Goal: Task Accomplishment & Management: Use online tool/utility

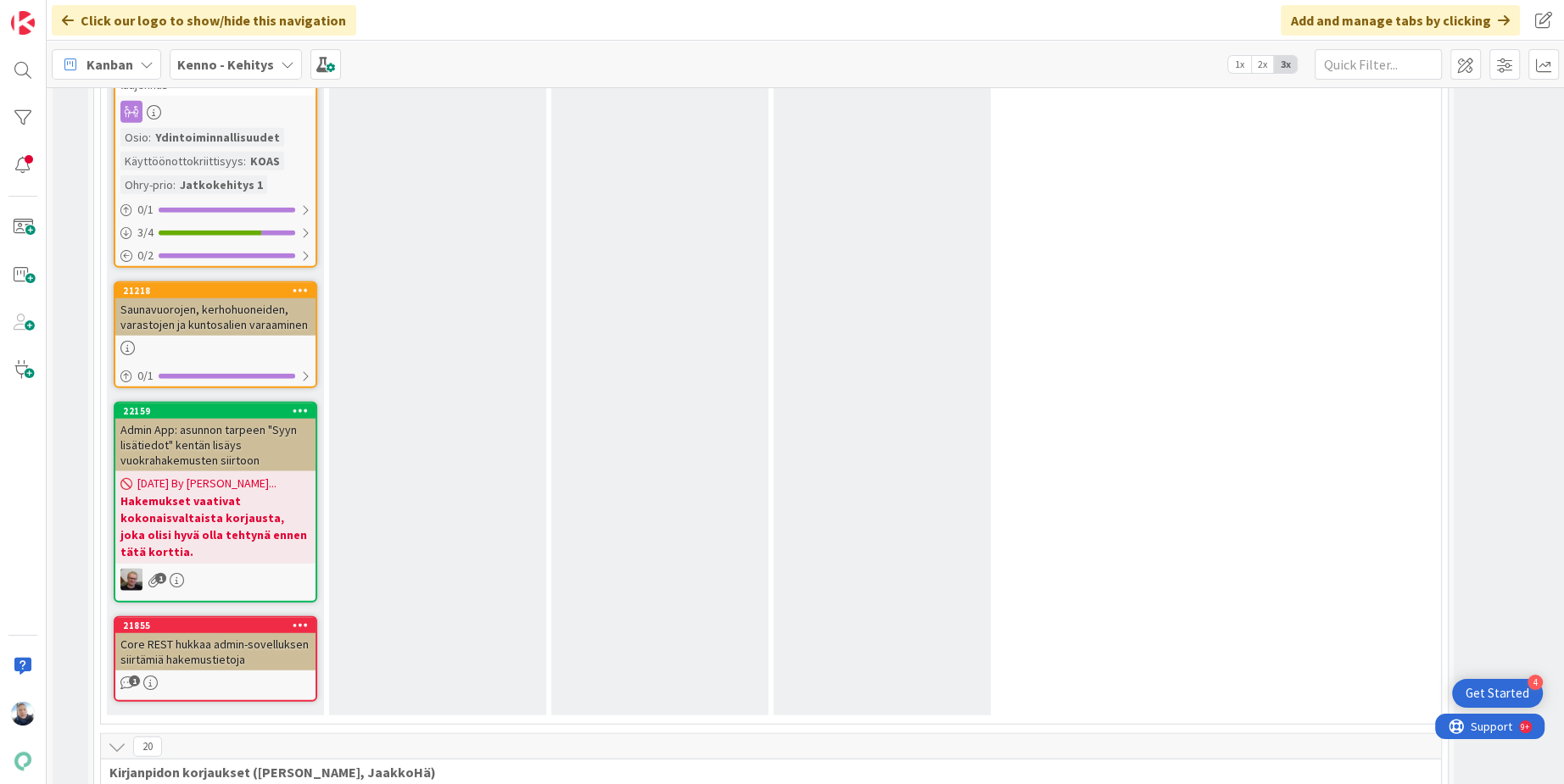
scroll to position [10289, 0]
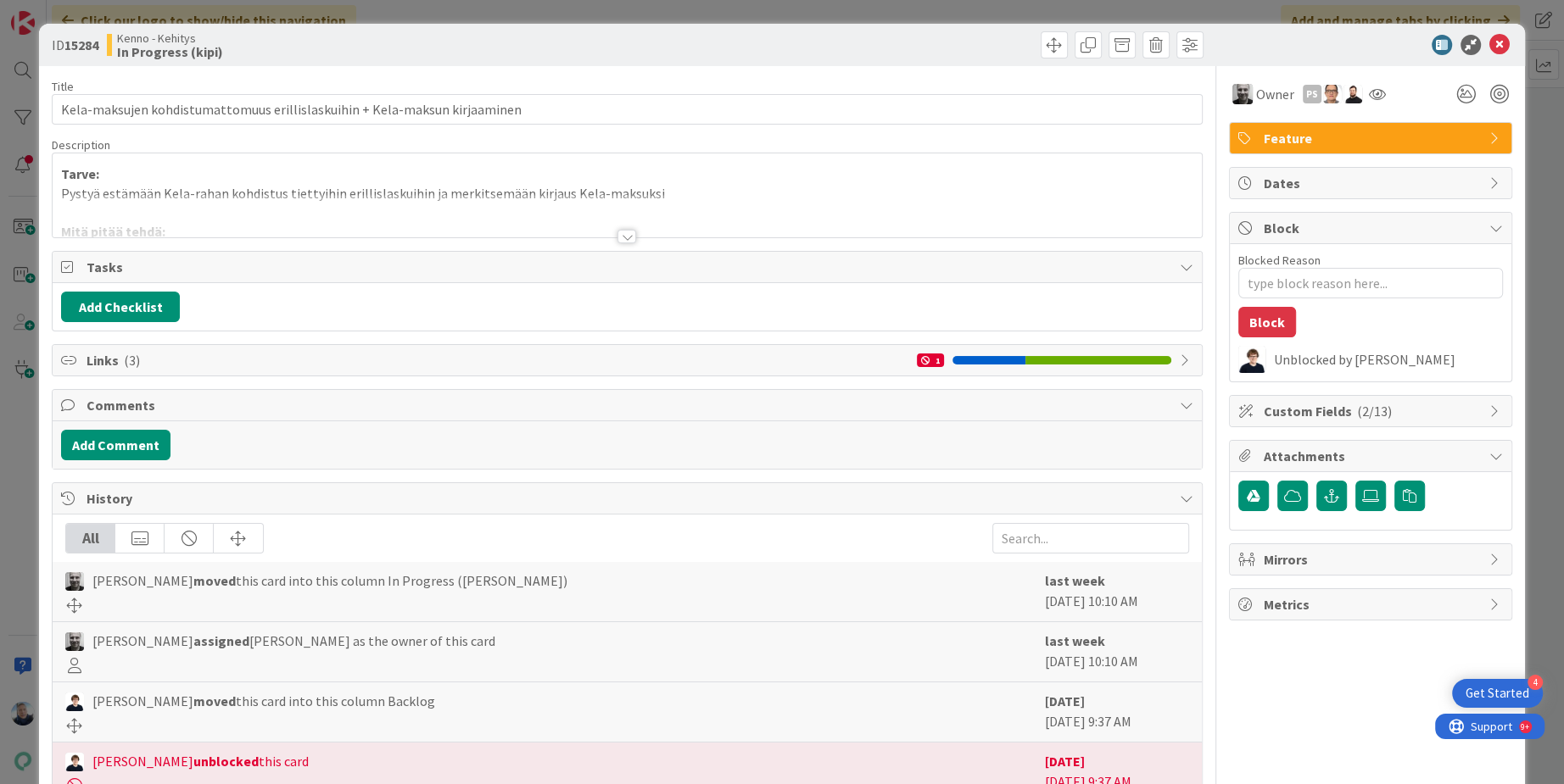
click at [627, 235] on div at bounding box center [627, 237] width 19 height 13
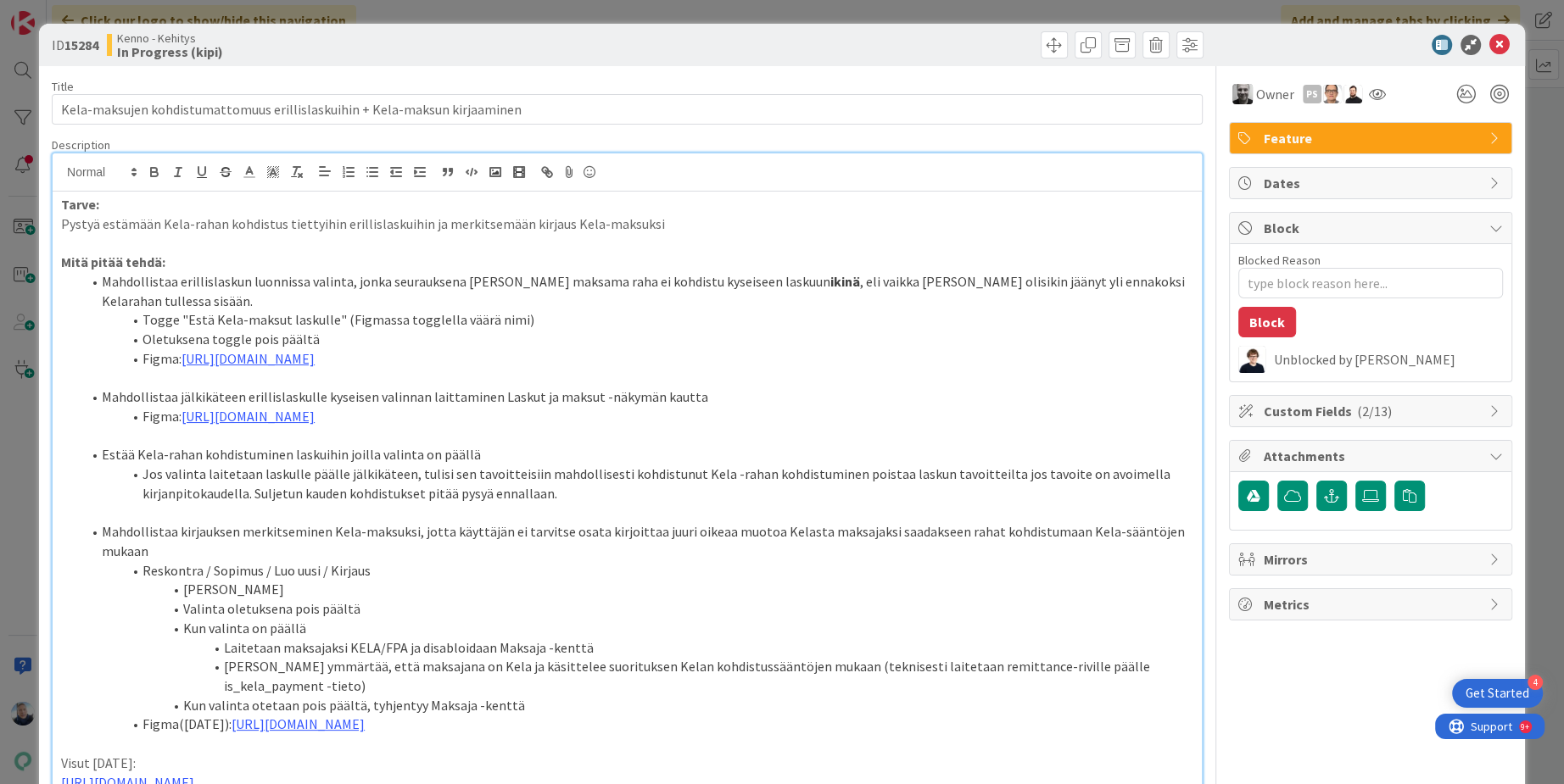
click at [902, 12] on div "ID 15284 Kenno - Kehitys In Progress (kipi) Title 74 / 128 Kela-maksujen kohdis…" at bounding box center [782, 392] width 1564 height 784
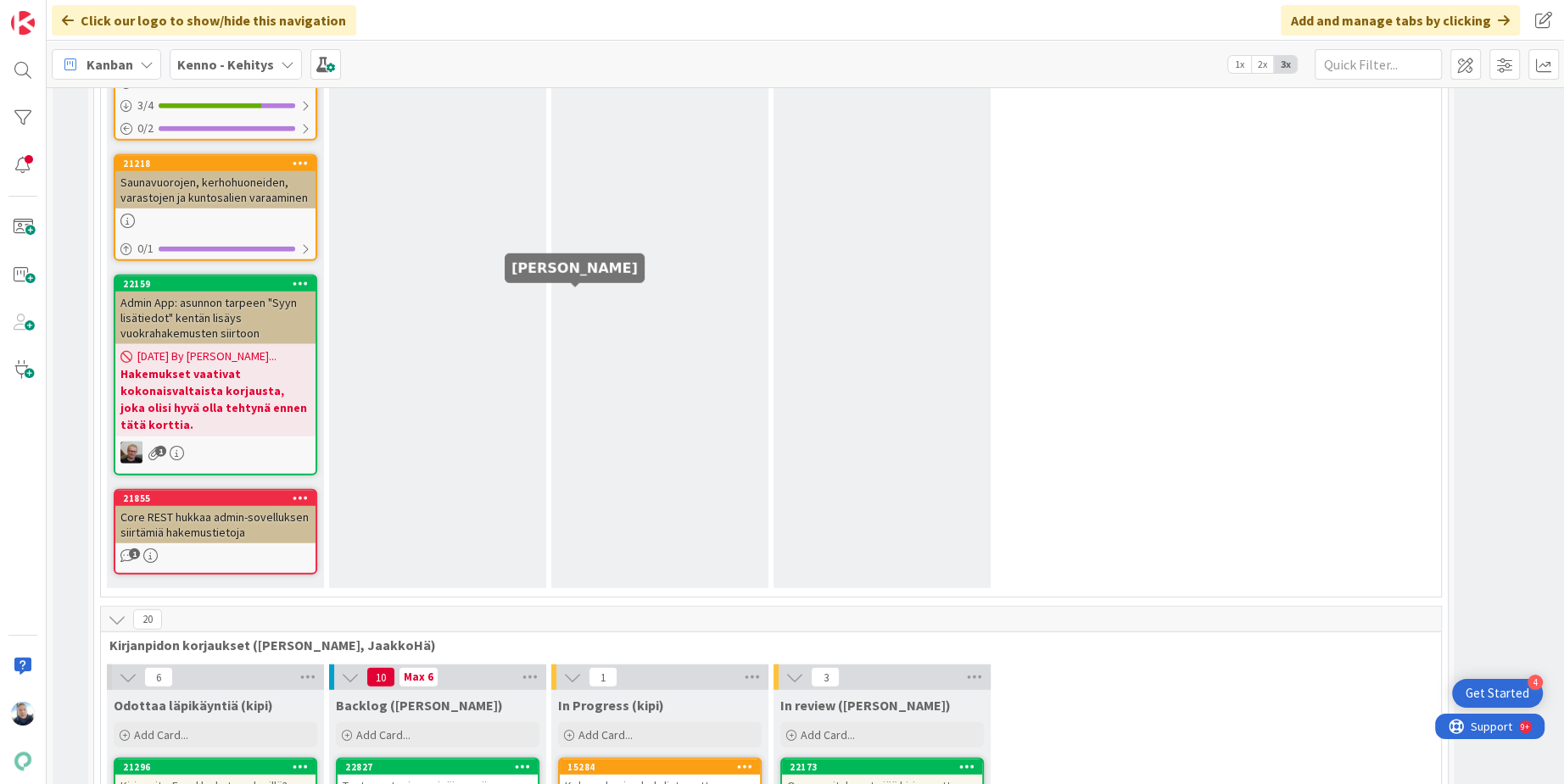
scroll to position [10281, 0]
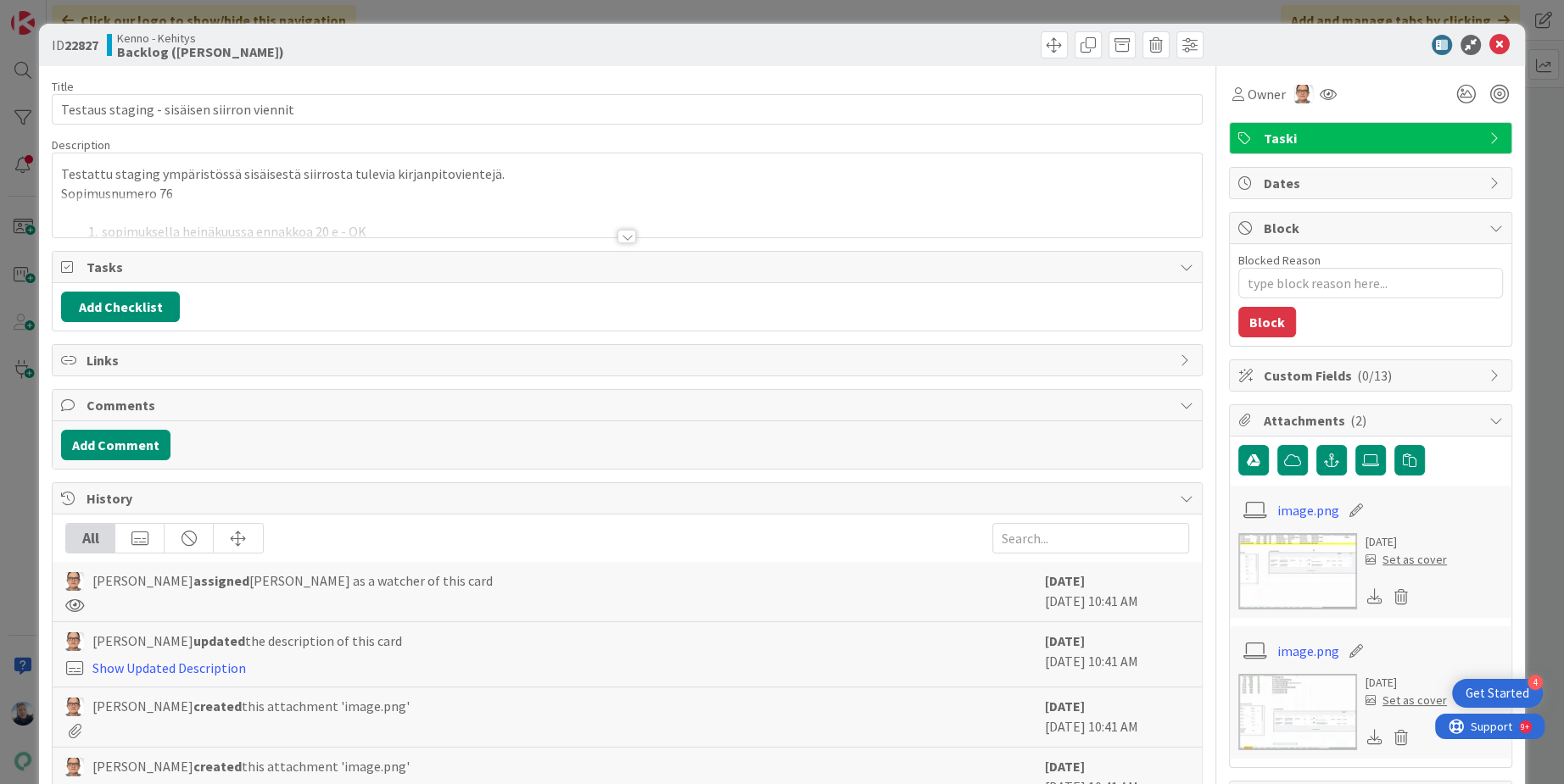
click at [631, 238] on div at bounding box center [627, 237] width 19 height 13
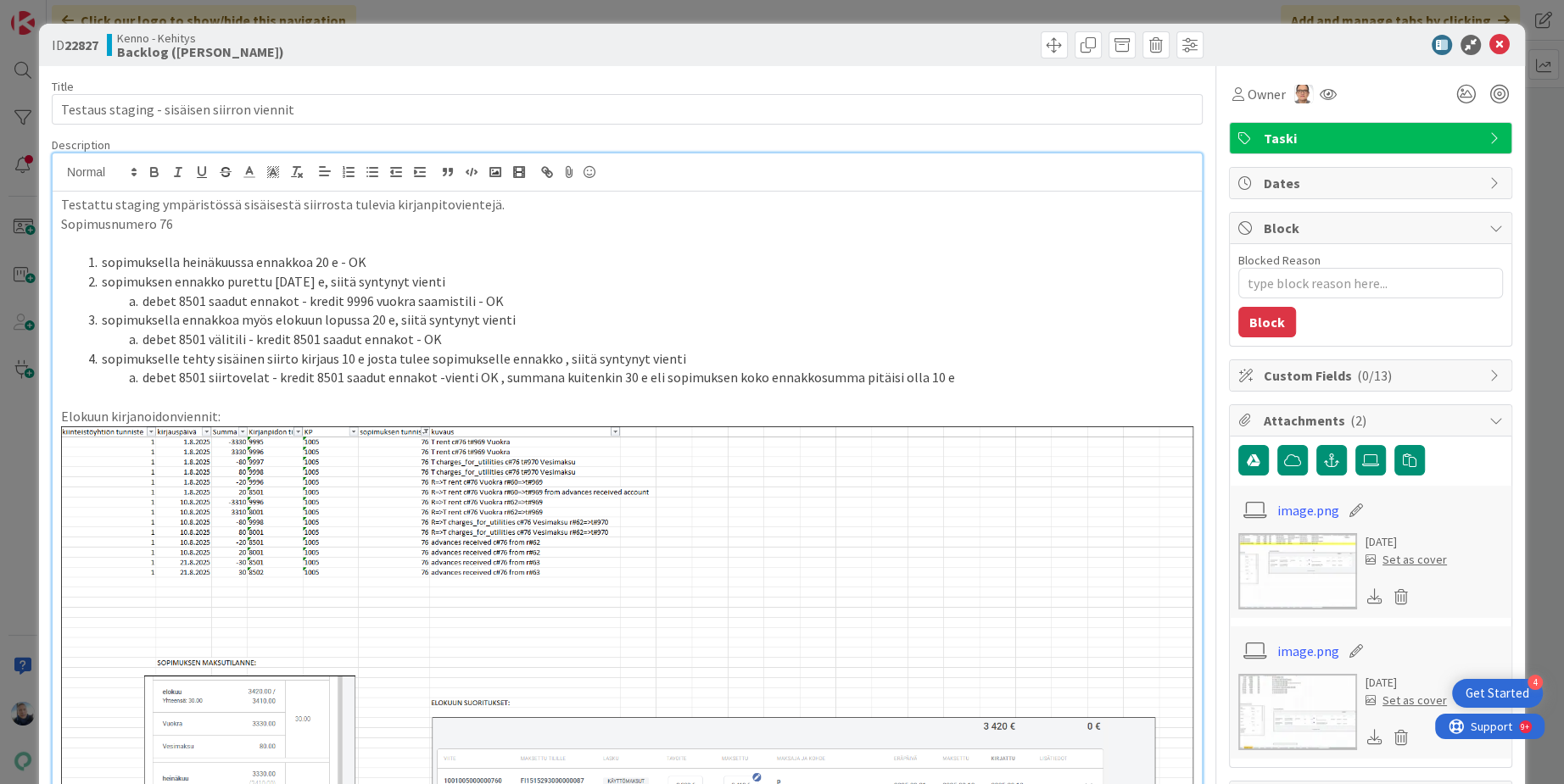
click at [627, 13] on div "ID 22827 [PERSON_NAME] Backlog (kipi) Title 42 / 128 Testaus staging - sisäisen…" at bounding box center [782, 392] width 1564 height 784
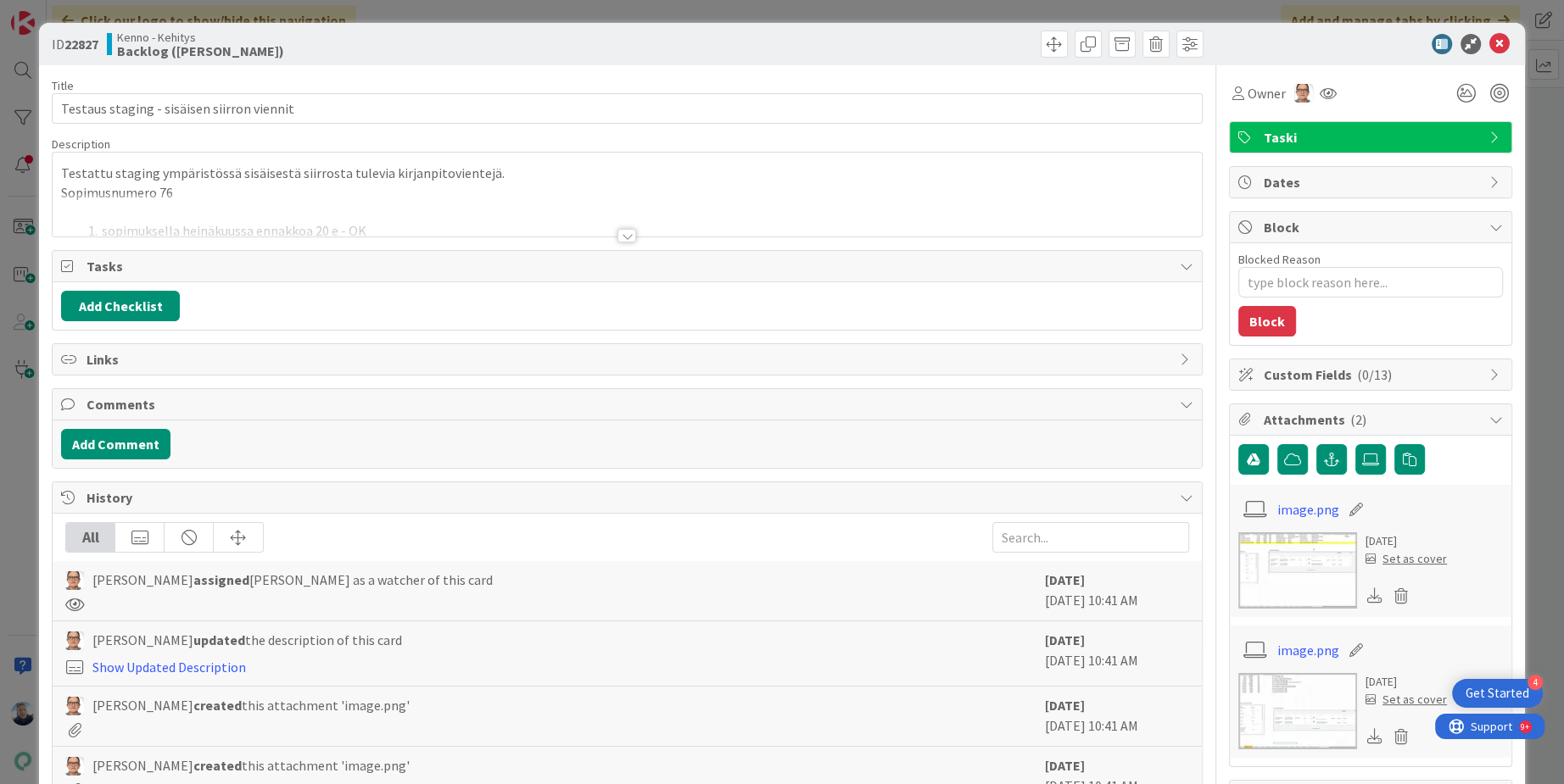
click at [627, 237] on div at bounding box center [627, 236] width 19 height 13
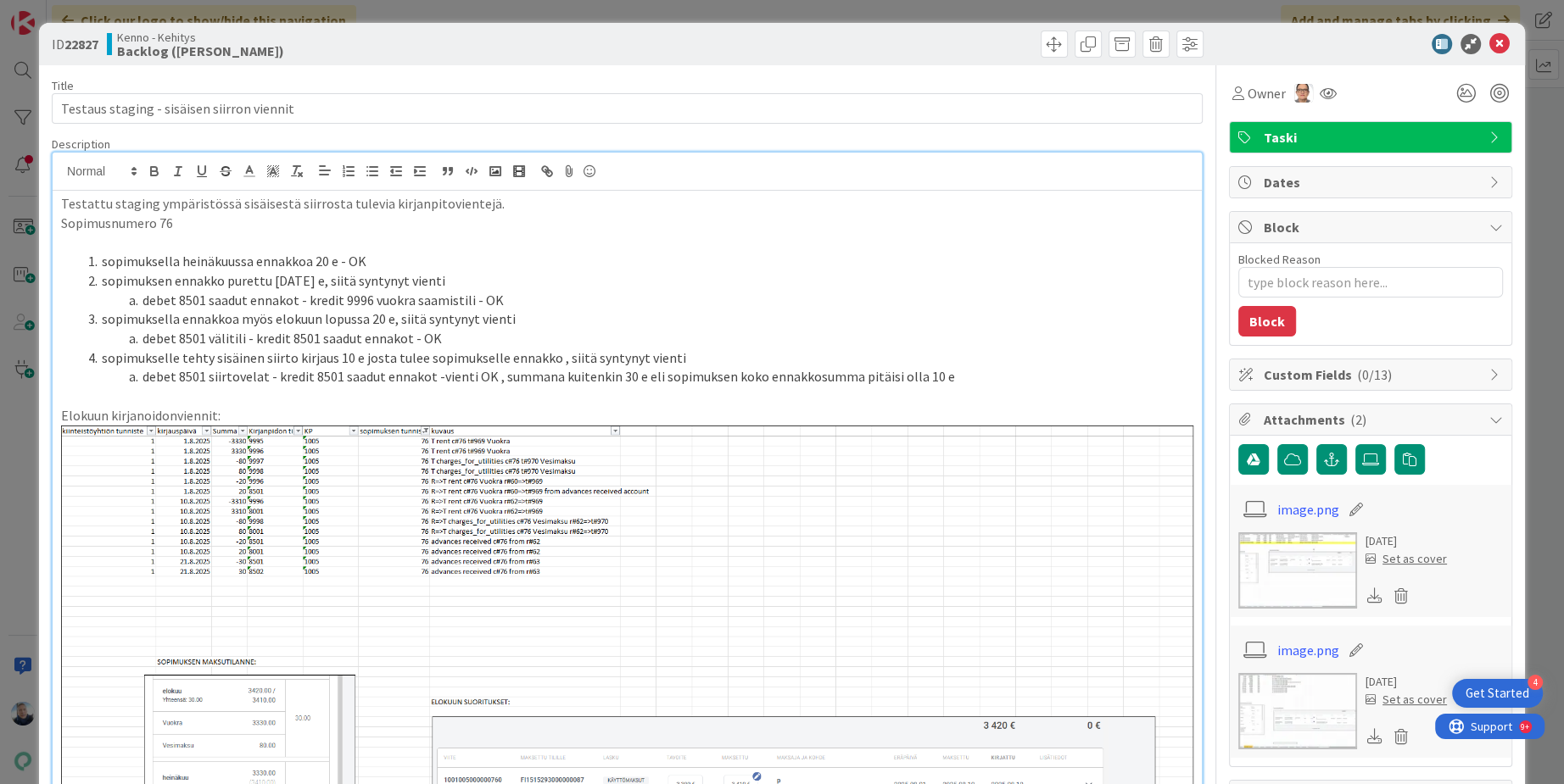
click at [676, 12] on div "ID 22827 [PERSON_NAME] Backlog (kipi) Title 42 / 128 Testaus staging - sisäisen…" at bounding box center [782, 392] width 1564 height 784
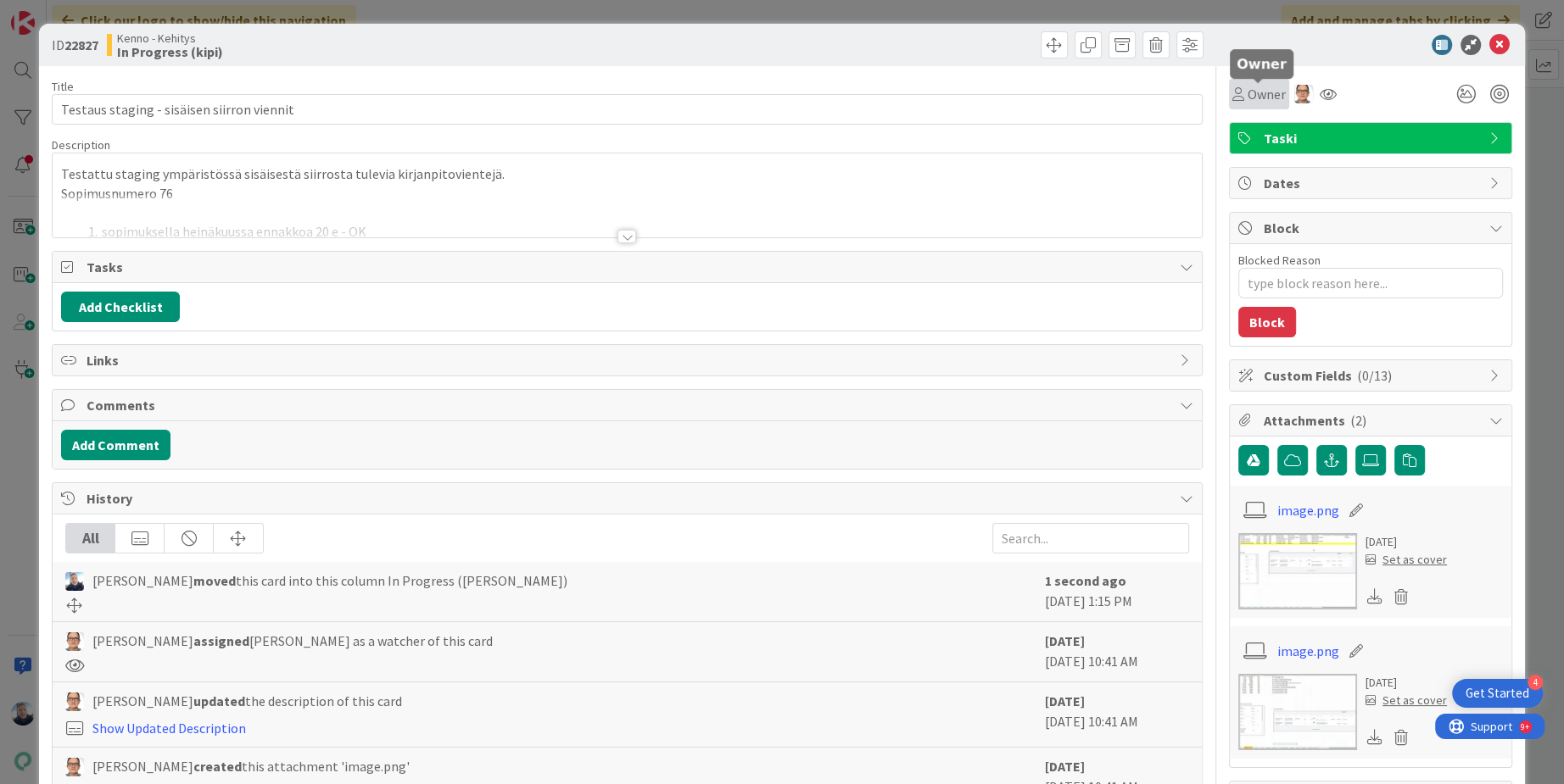
click at [1266, 90] on span "Owner" at bounding box center [1266, 94] width 39 height 21
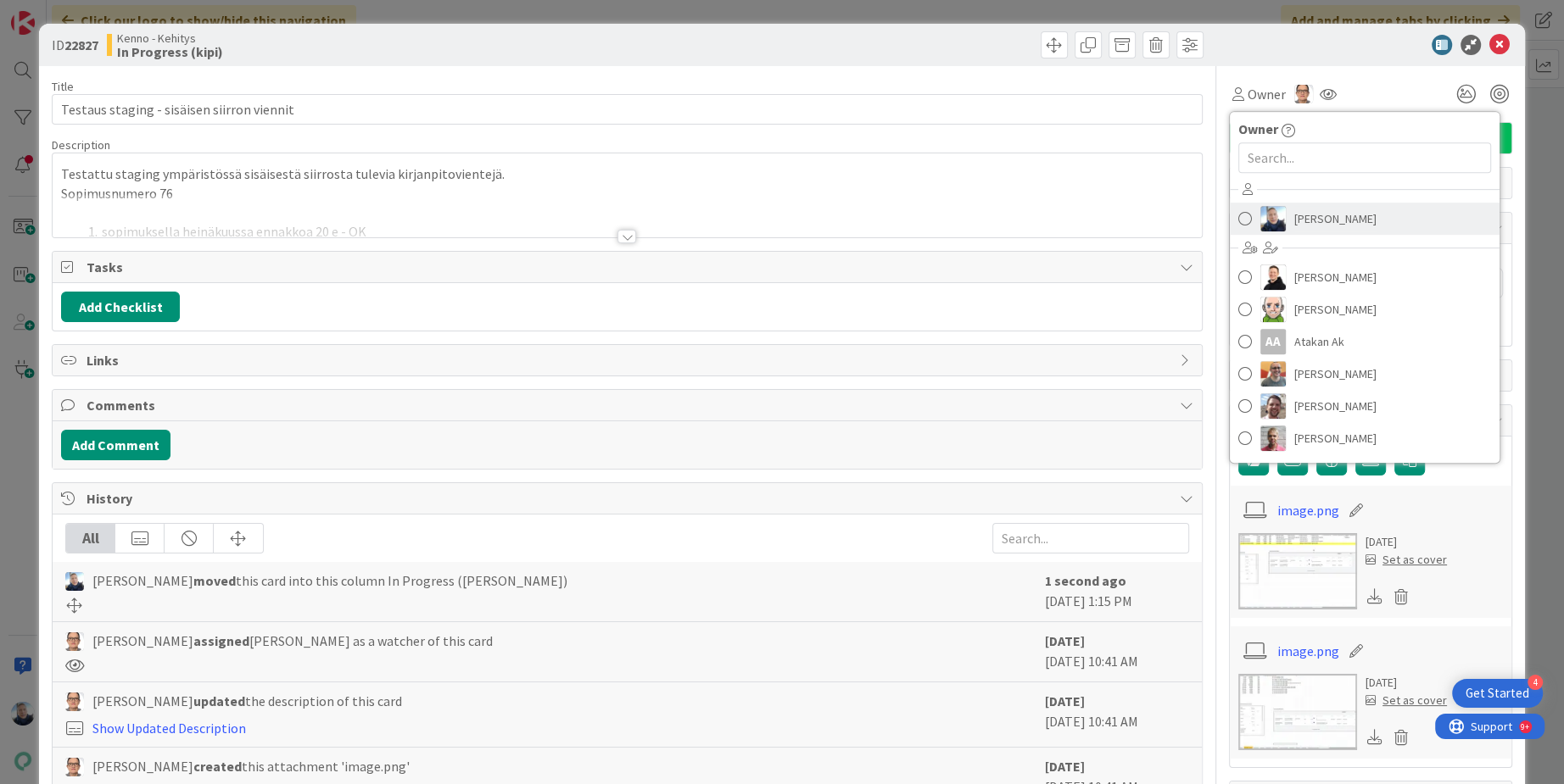
click at [1283, 206] on img at bounding box center [1272, 218] width 25 height 25
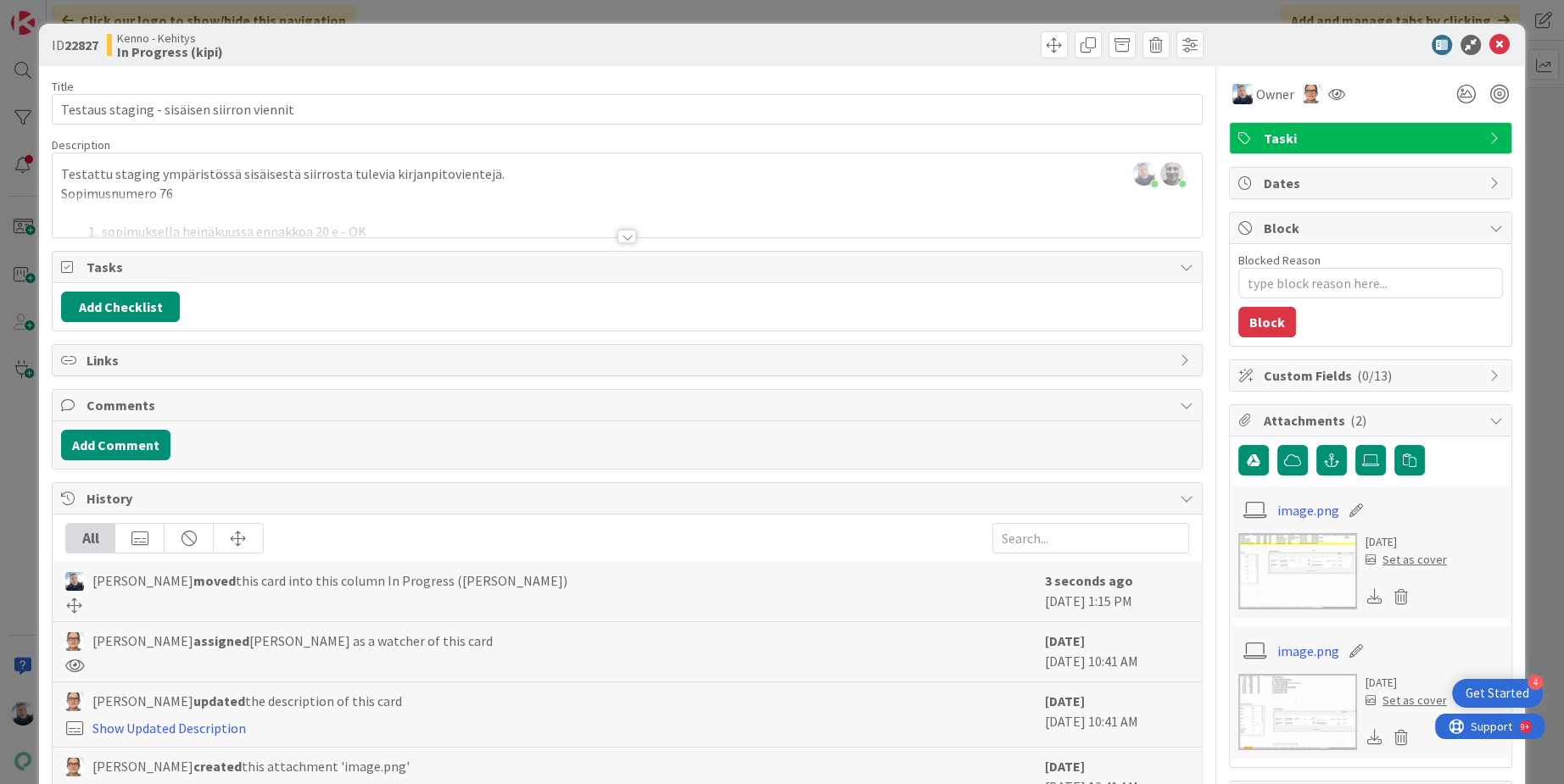
click at [627, 235] on div at bounding box center [627, 237] width 19 height 13
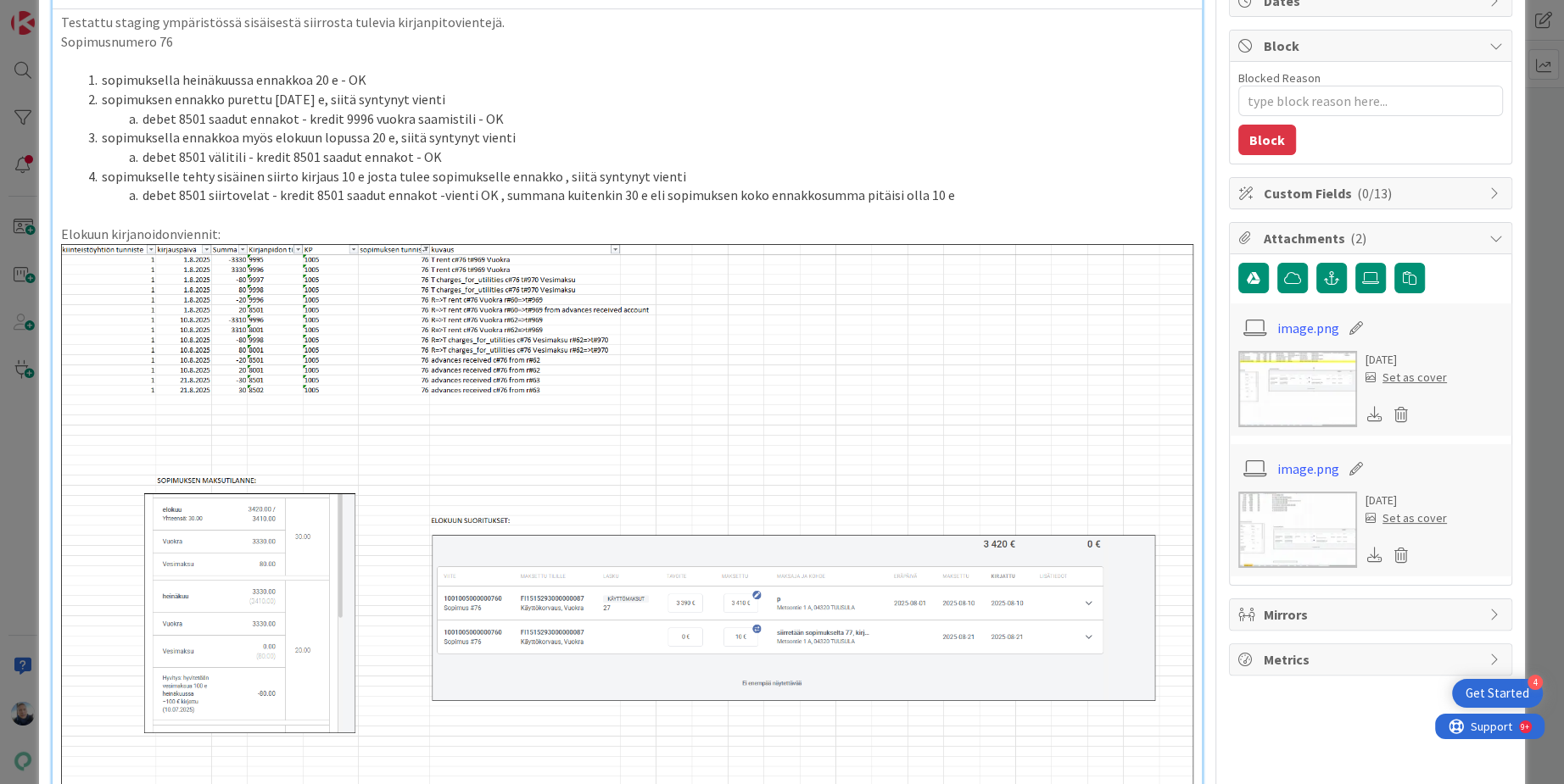
scroll to position [180, 0]
type textarea "x"
